Goal: Task Accomplishment & Management: Complete application form

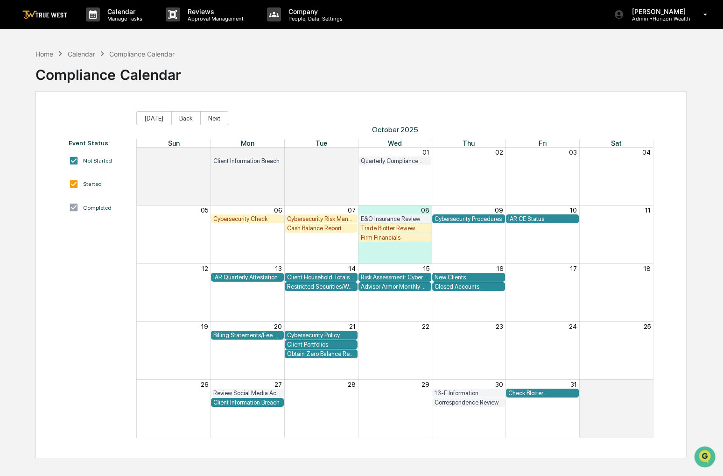
click at [392, 227] on div "Trade Blotter Review" at bounding box center [395, 227] width 68 height 7
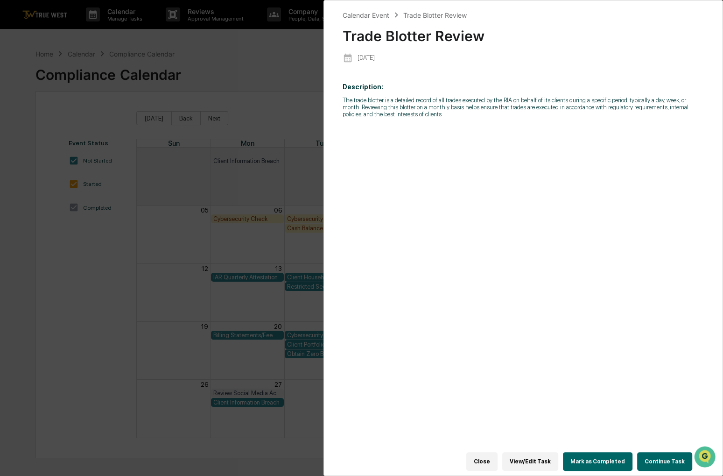
click at [644, 461] on button "Continue Task" at bounding box center [664, 461] width 55 height 19
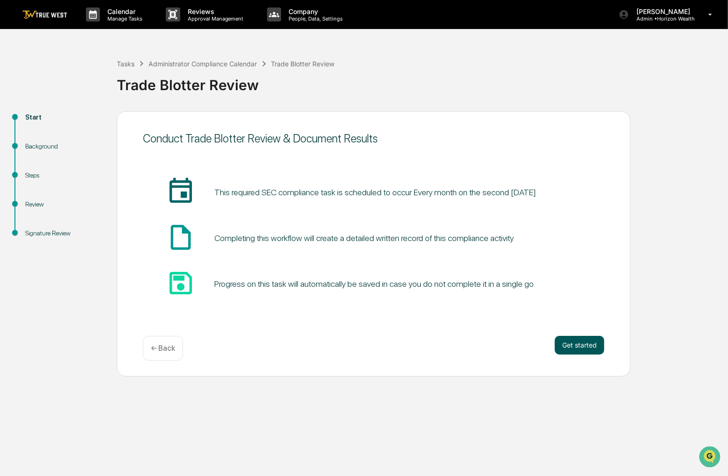
click at [564, 348] on button "Get started" at bounding box center [578, 345] width 49 height 19
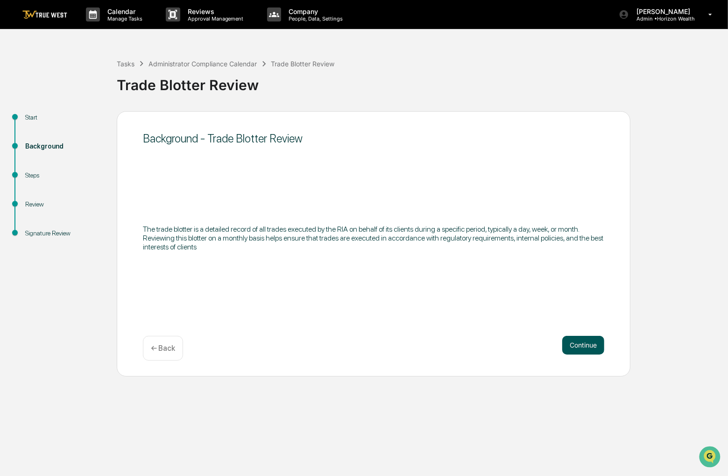
click at [576, 352] on button "Continue" at bounding box center [583, 345] width 42 height 19
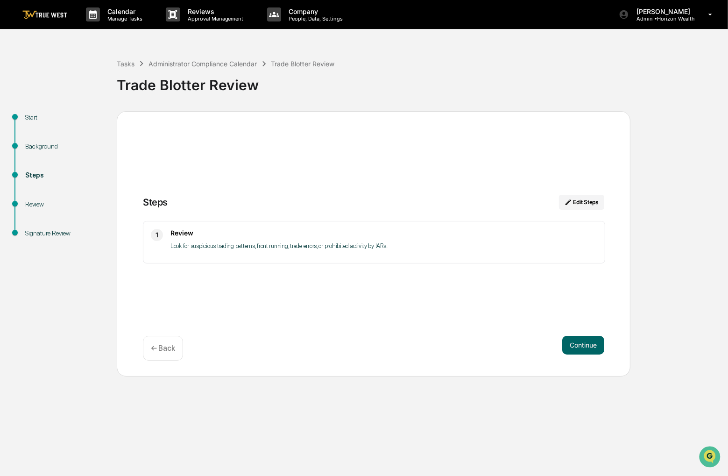
click at [576, 352] on button "Continue" at bounding box center [583, 345] width 42 height 19
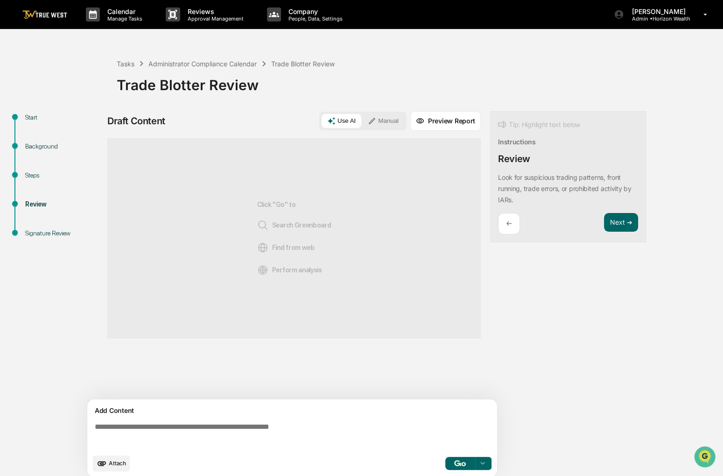
click at [378, 124] on button "Manual" at bounding box center [383, 121] width 42 height 14
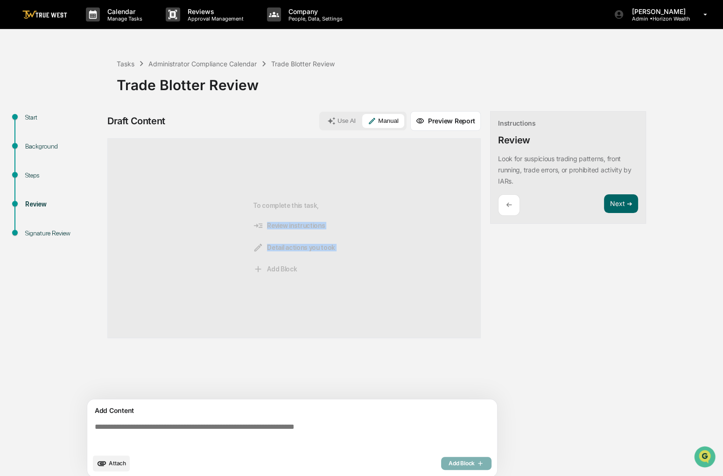
click at [116, 461] on span "Attach" at bounding box center [117, 462] width 17 height 7
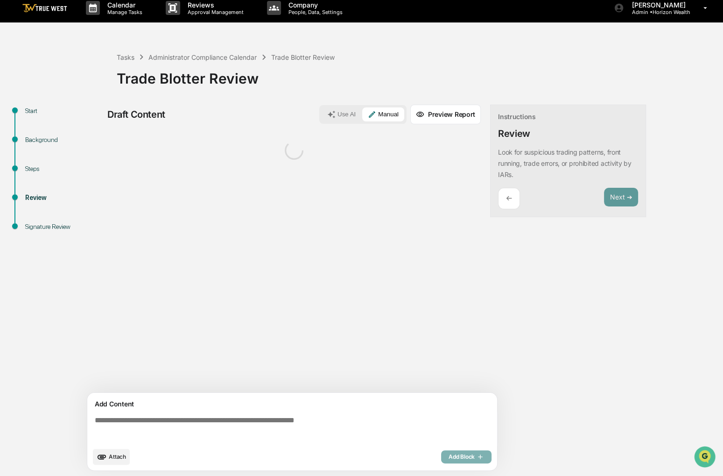
click at [203, 429] on textarea at bounding box center [294, 429] width 406 height 34
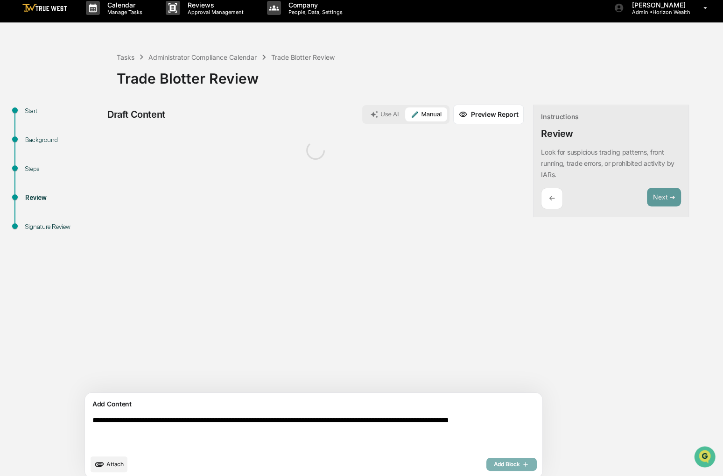
click at [427, 420] on textarea "**********" at bounding box center [292, 432] width 406 height 41
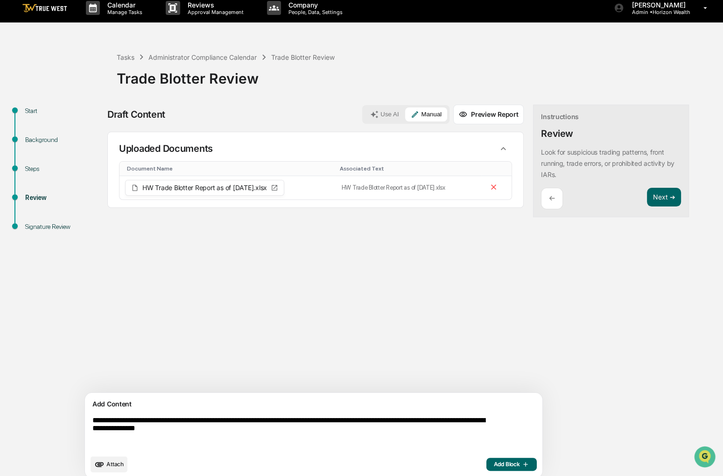
type textarea "**********"
click at [494, 464] on span "Add Block" at bounding box center [511, 463] width 35 height 7
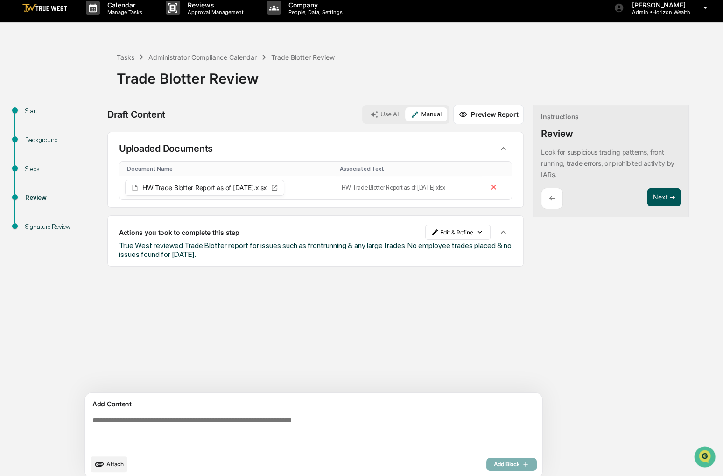
click at [647, 197] on button "Next ➔" at bounding box center [664, 197] width 34 height 19
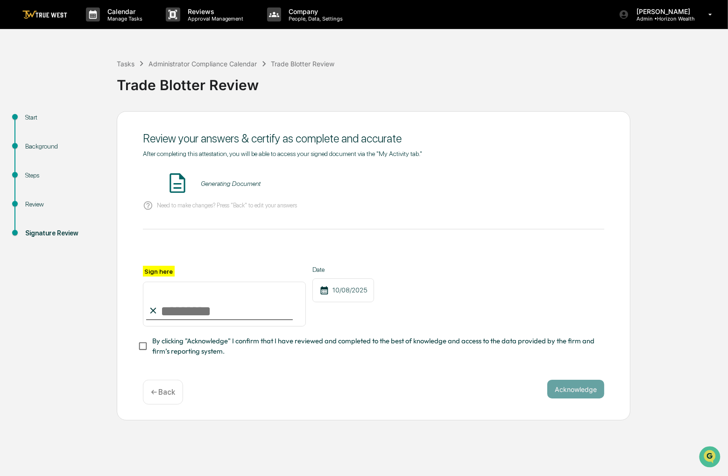
click at [166, 309] on input "Sign here" at bounding box center [224, 303] width 163 height 45
type input "**********"
click at [189, 349] on span "By clicking "Acknowledge" I confirm that I have reviewed and completed to the b…" at bounding box center [374, 346] width 444 height 21
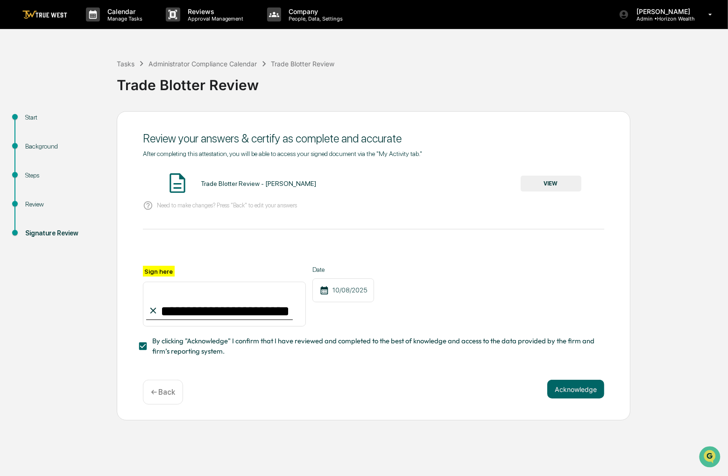
click at [551, 183] on button "VIEW" at bounding box center [550, 183] width 61 height 16
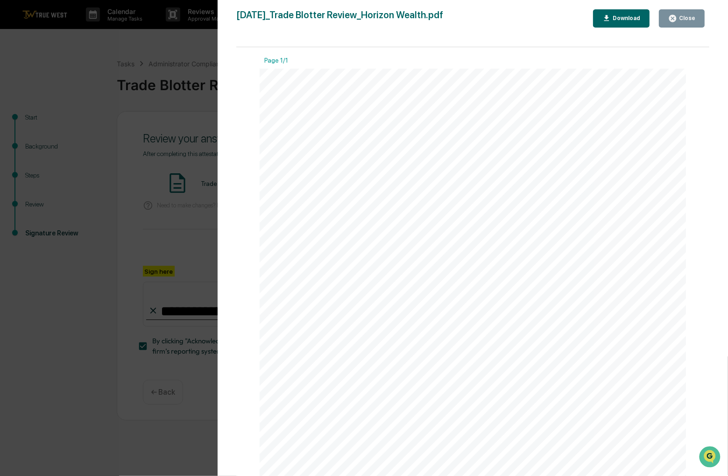
click at [685, 17] on div "Close" at bounding box center [686, 18] width 18 height 7
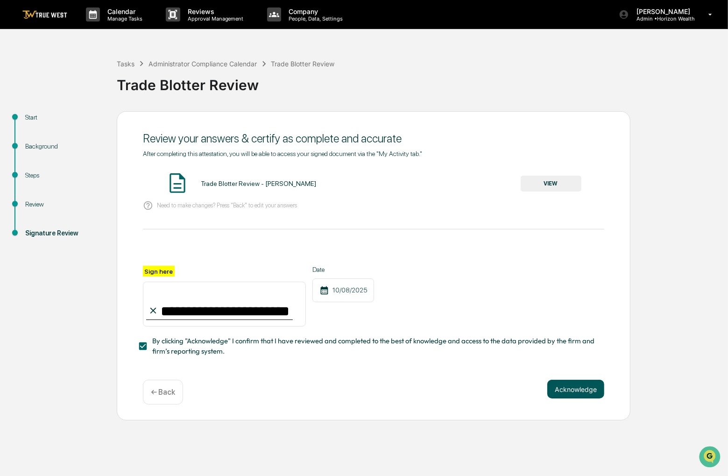
click at [584, 385] on button "Acknowledge" at bounding box center [575, 388] width 57 height 19
